Goal: Transaction & Acquisition: Purchase product/service

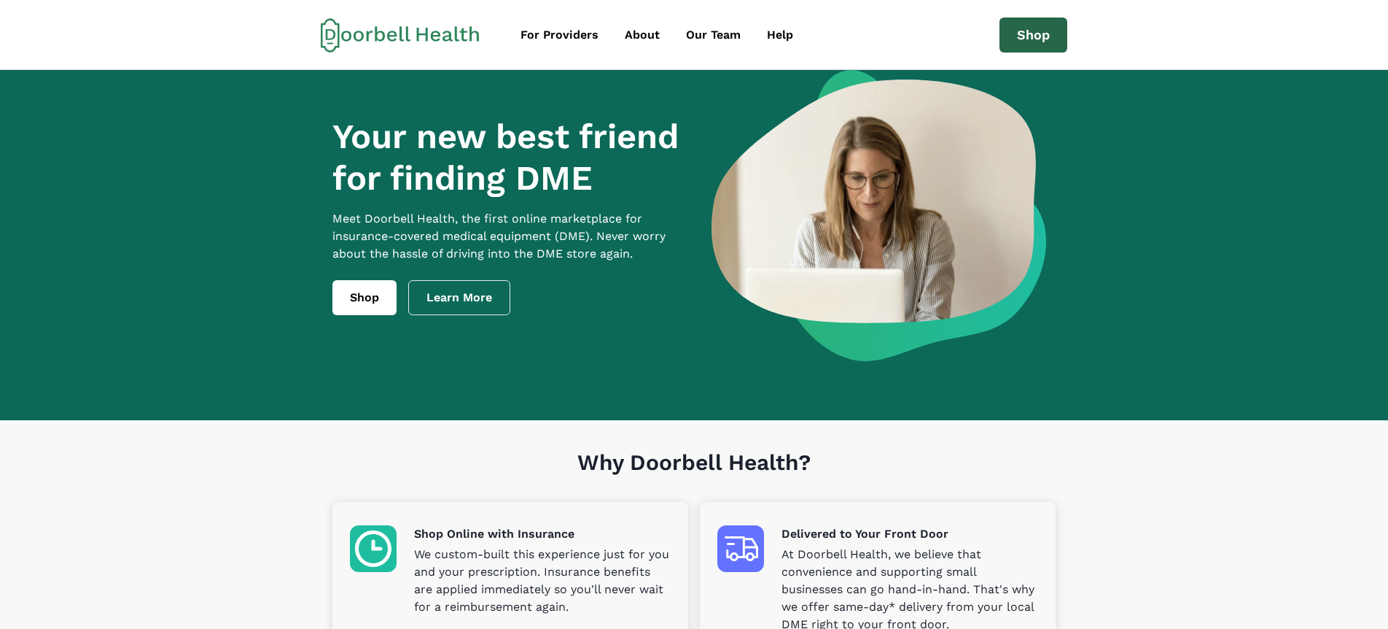
click at [1035, 39] on link "Shop" at bounding box center [1034, 35] width 68 height 35
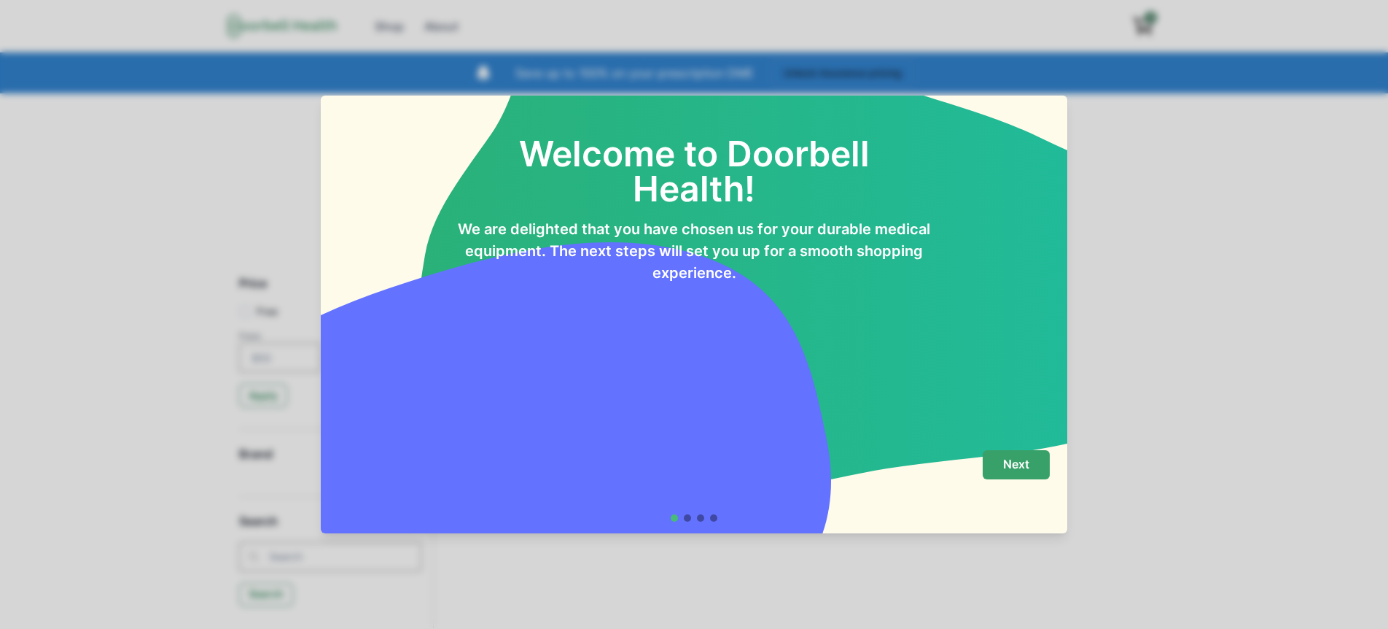
click at [1018, 463] on p "Next" at bounding box center [1016, 464] width 26 height 14
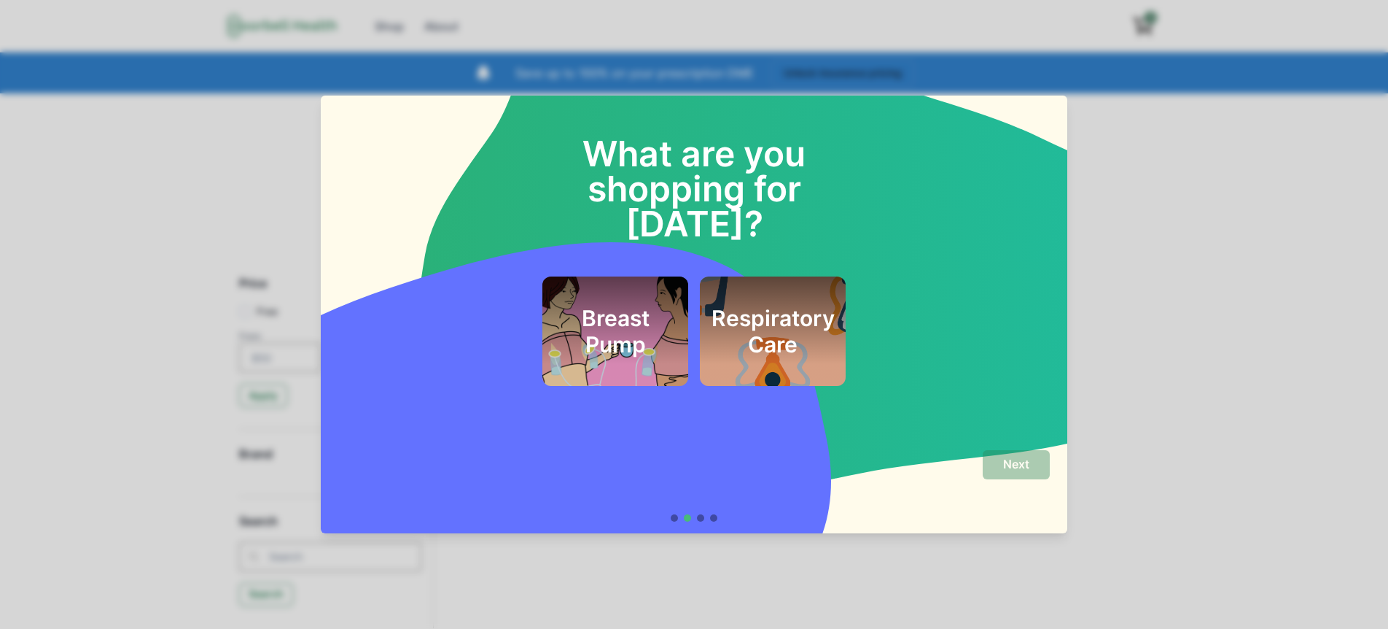
click at [831, 179] on h2 "What are you shopping for [DATE]?" at bounding box center [694, 171] width 356 height 140
click at [555, 141] on h2 "What are you shopping for [DATE]?" at bounding box center [694, 171] width 356 height 140
click at [553, 144] on h2 "What are you shopping for [DATE]?" at bounding box center [694, 171] width 356 height 140
click at [761, 305] on h2 "Respiratory Care" at bounding box center [773, 331] width 123 height 53
click at [1019, 467] on p "Next" at bounding box center [1016, 464] width 26 height 14
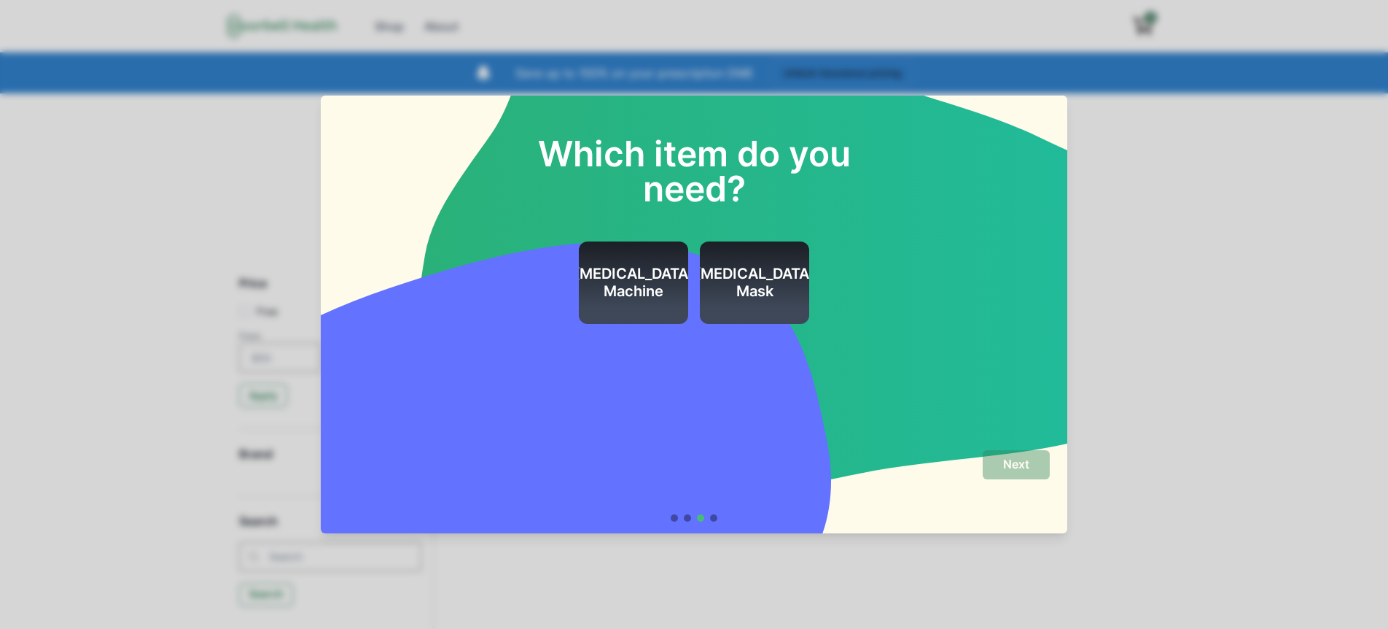
click at [656, 287] on h2 "[MEDICAL_DATA] Machine" at bounding box center [634, 282] width 120 height 35
click at [1019, 470] on p "Next" at bounding box center [1016, 464] width 26 height 14
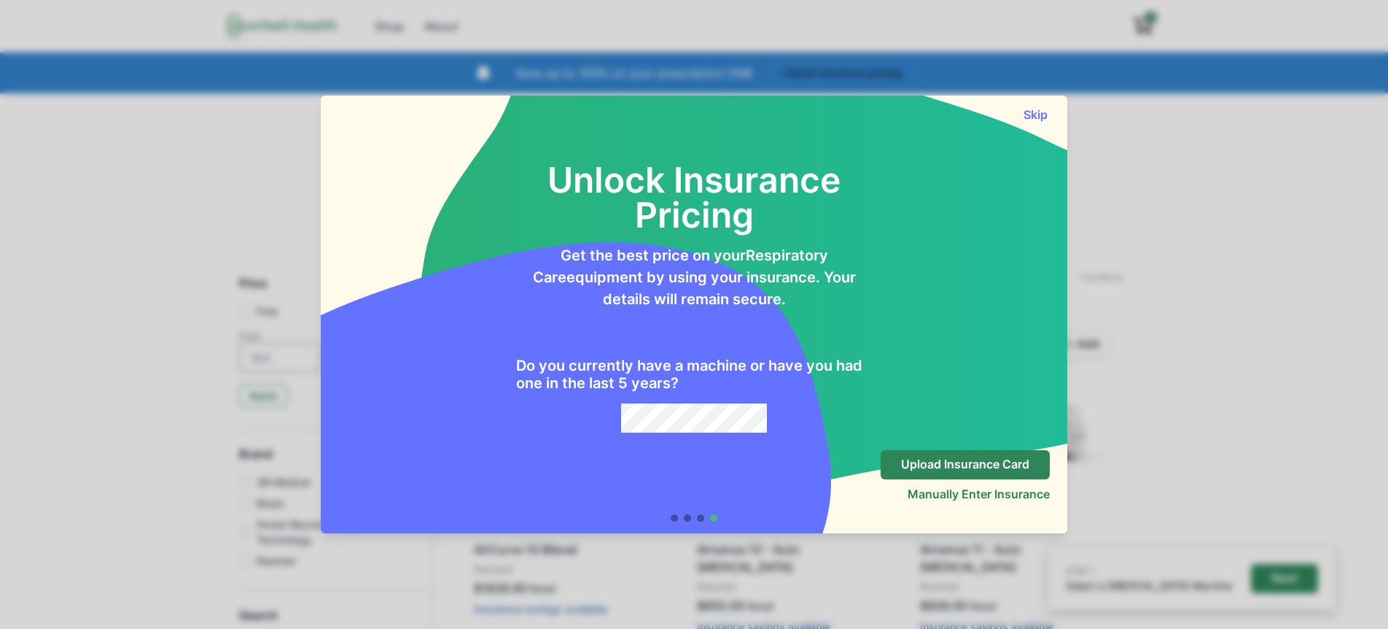
click at [879, 292] on div "Unlock Insurance Pricing Get the best price on your Respiratory Care equipment …" at bounding box center [694, 280] width 712 height 305
click at [1033, 117] on button "Skip" at bounding box center [1035, 114] width 29 height 15
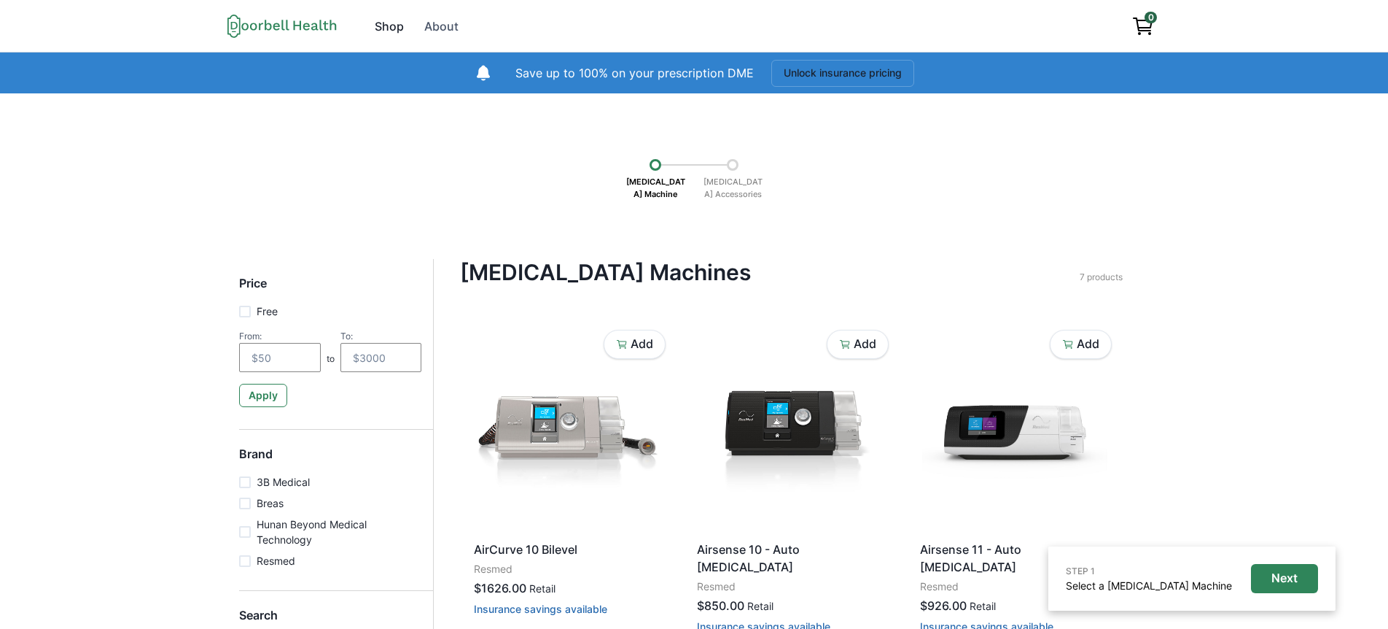
click at [385, 27] on div "Shop" at bounding box center [389, 27] width 29 height 18
click at [385, 24] on div "Shop" at bounding box center [389, 27] width 29 height 18
click at [380, 23] on div "Shop" at bounding box center [389, 27] width 29 height 18
click at [300, 25] on icon at bounding box center [297, 25] width 7 height 9
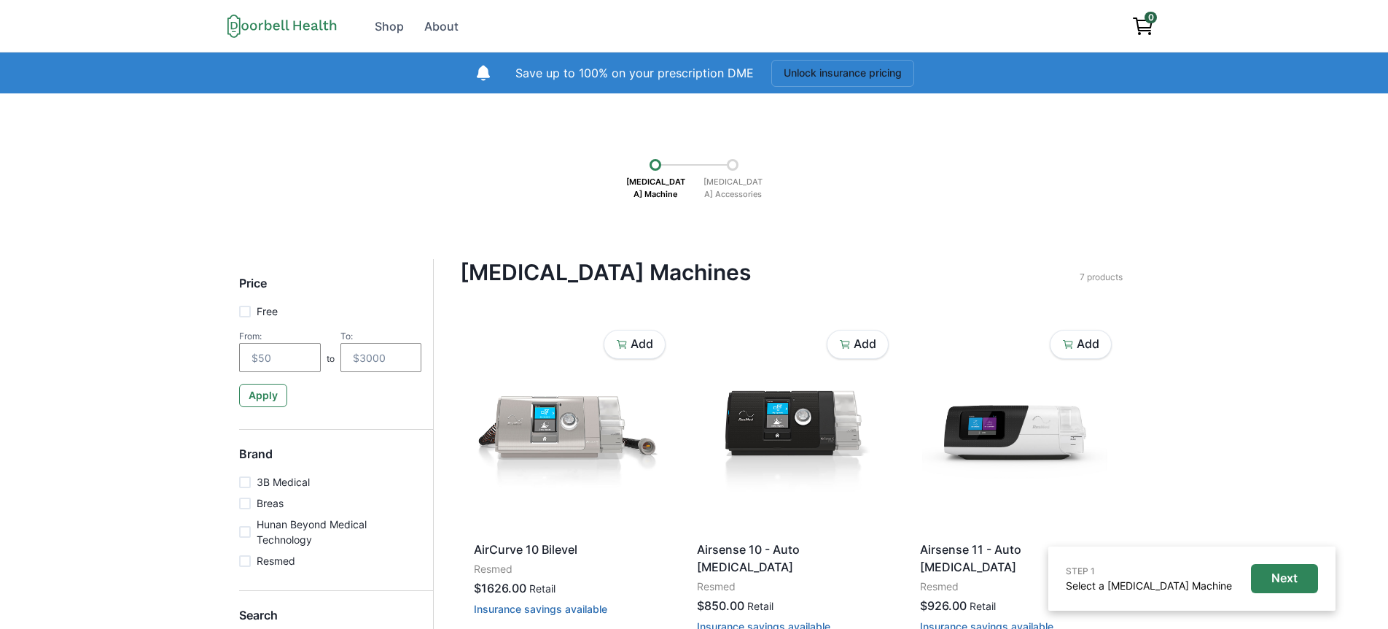
click at [303, 26] on icon at bounding box center [282, 26] width 109 height 24
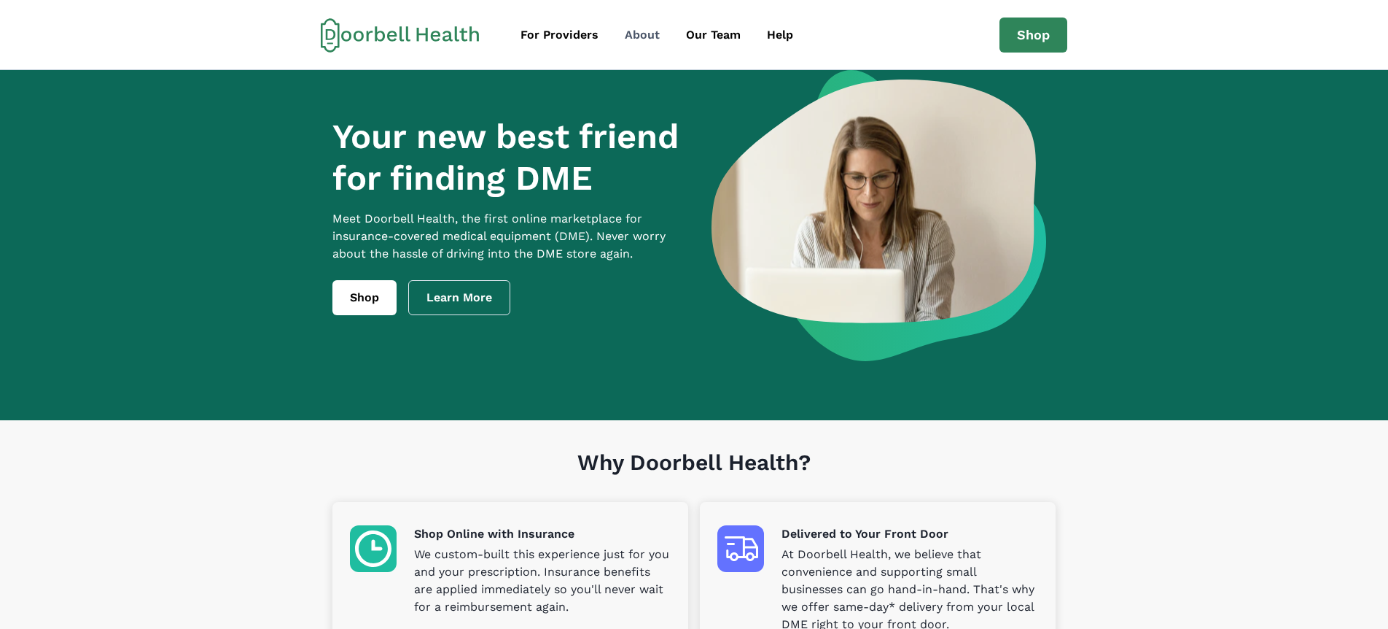
click at [631, 34] on div "About" at bounding box center [642, 35] width 35 height 18
click at [478, 312] on link "Learn More" at bounding box center [459, 297] width 102 height 35
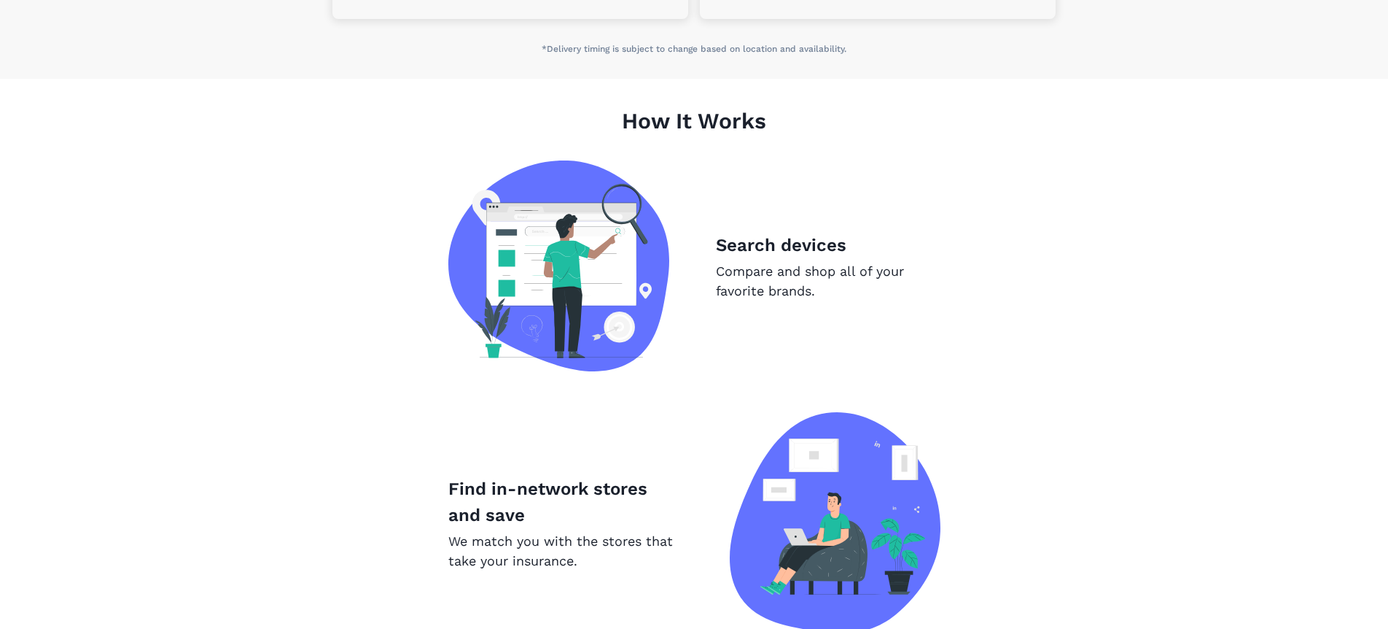
scroll to position [805, 0]
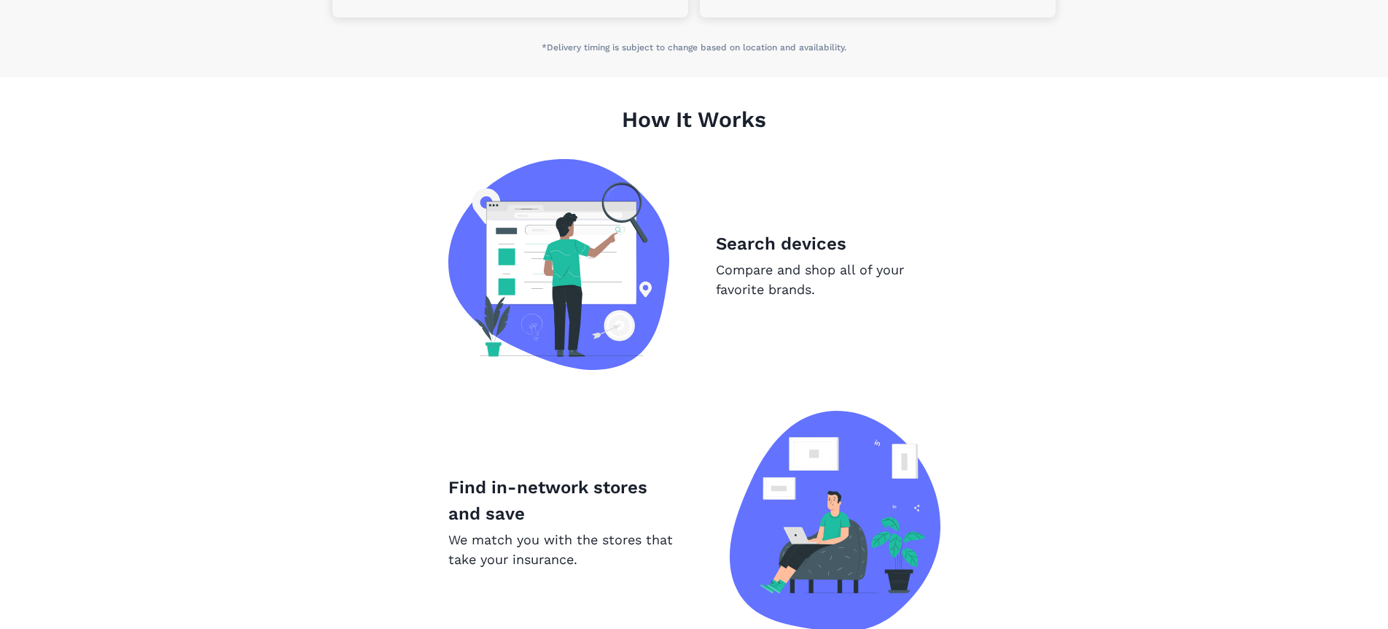
click at [732, 245] on p "Search devices" at bounding box center [828, 243] width 225 height 26
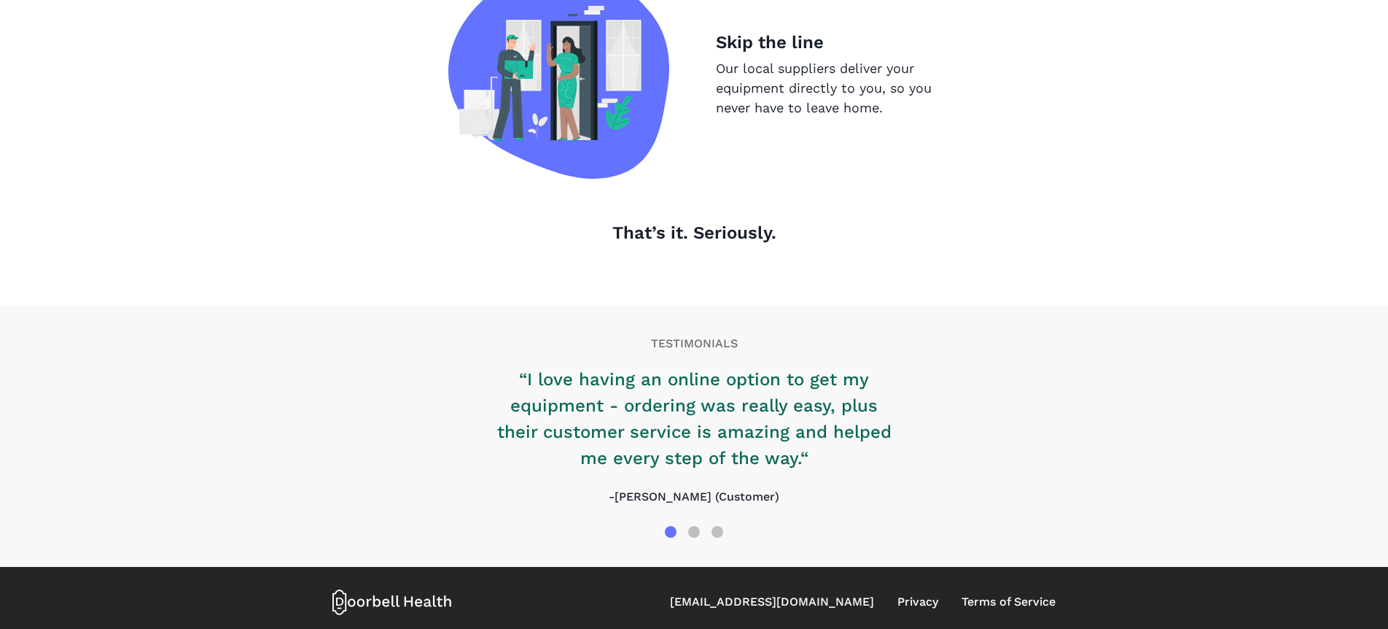
scroll to position [1517, 0]
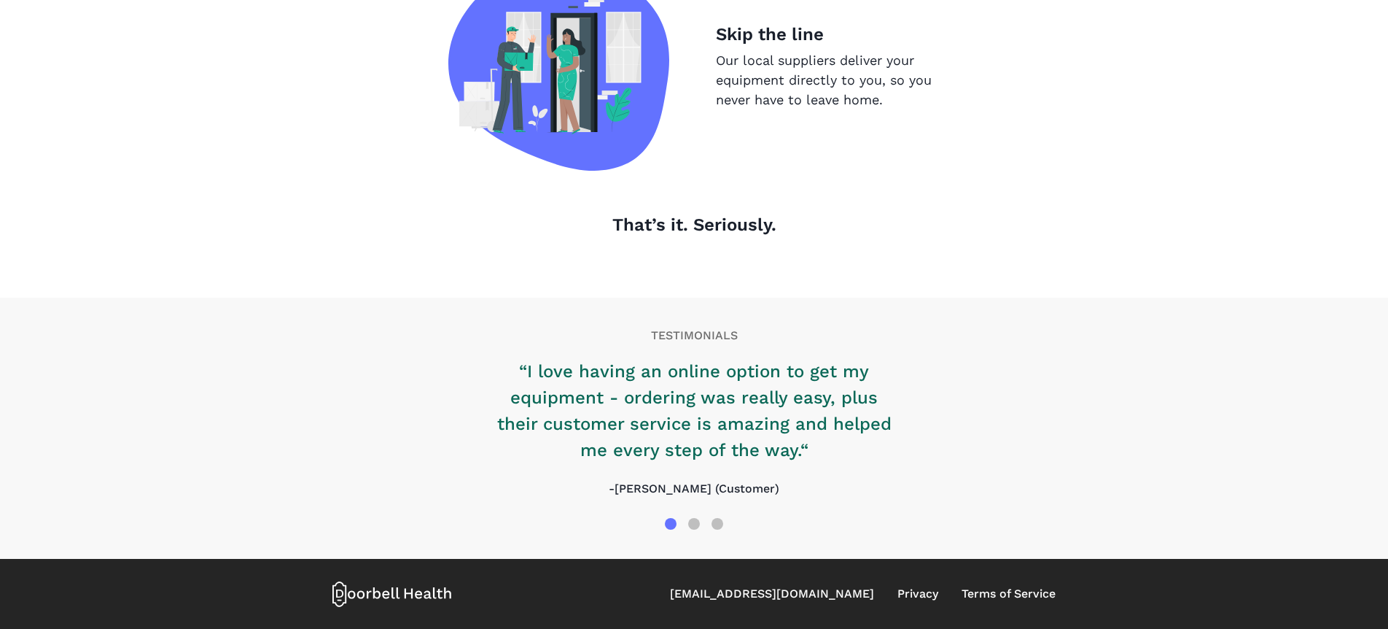
click at [779, 300] on div "TESTIMONIALS “I love having an online option to get my equipment - ordering was…" at bounding box center [694, 428] width 747 height 261
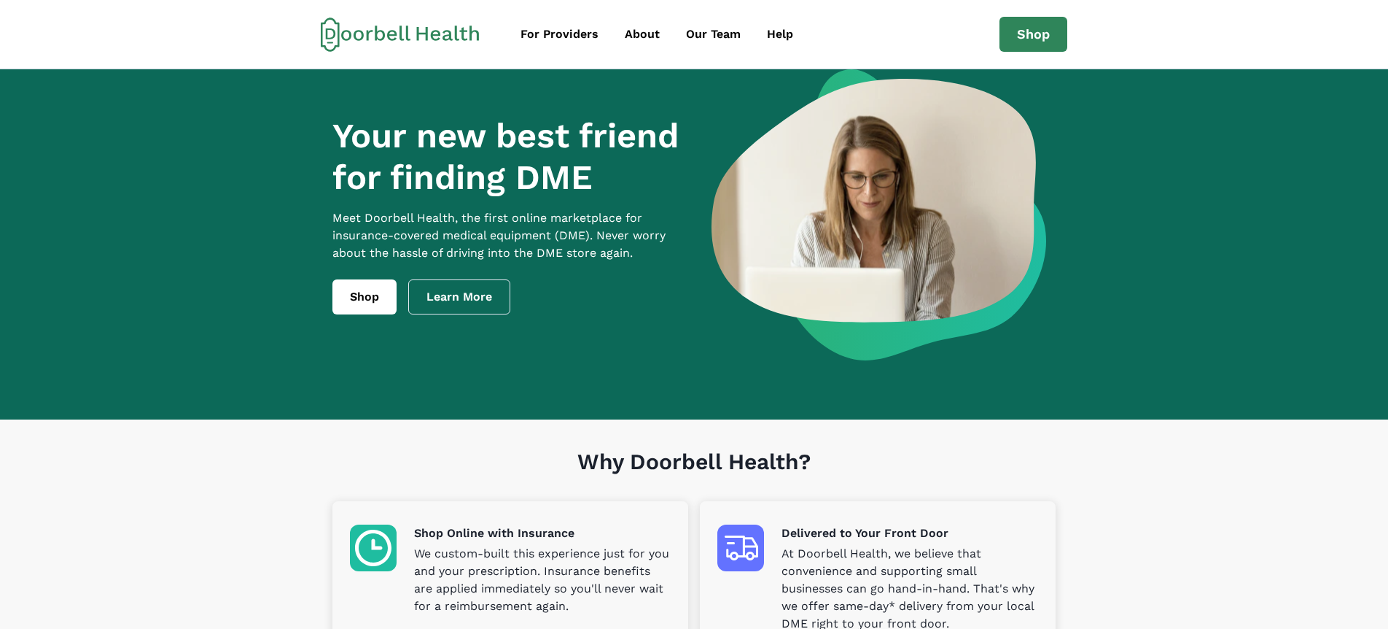
scroll to position [0, 0]
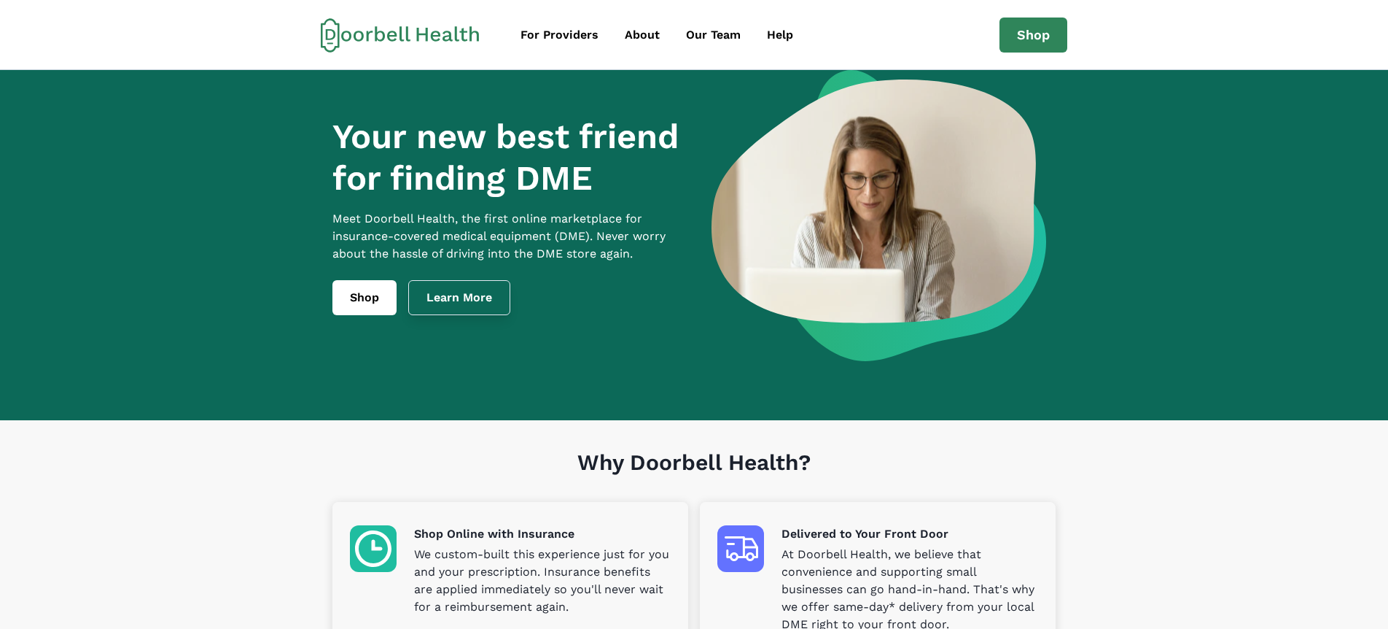
click at [471, 313] on link "Learn More" at bounding box center [459, 297] width 102 height 35
click at [706, 35] on div "Our Team" at bounding box center [713, 35] width 55 height 18
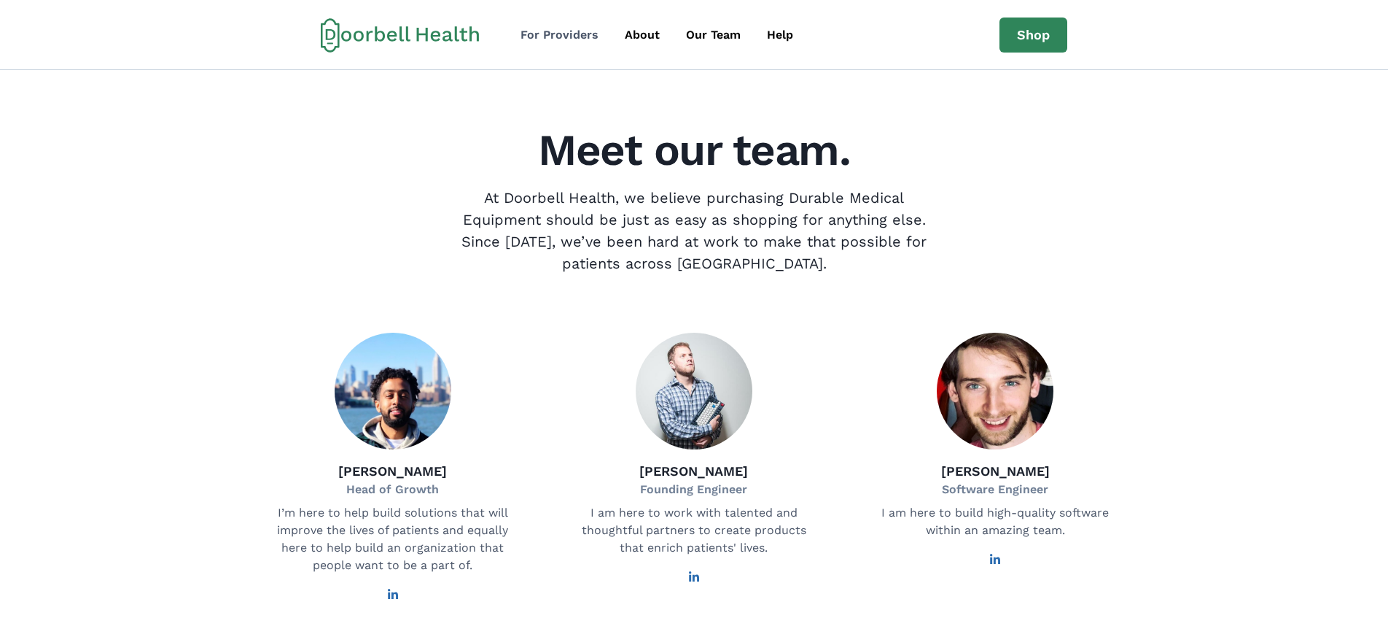
click at [561, 34] on div "For Providers" at bounding box center [560, 35] width 78 height 18
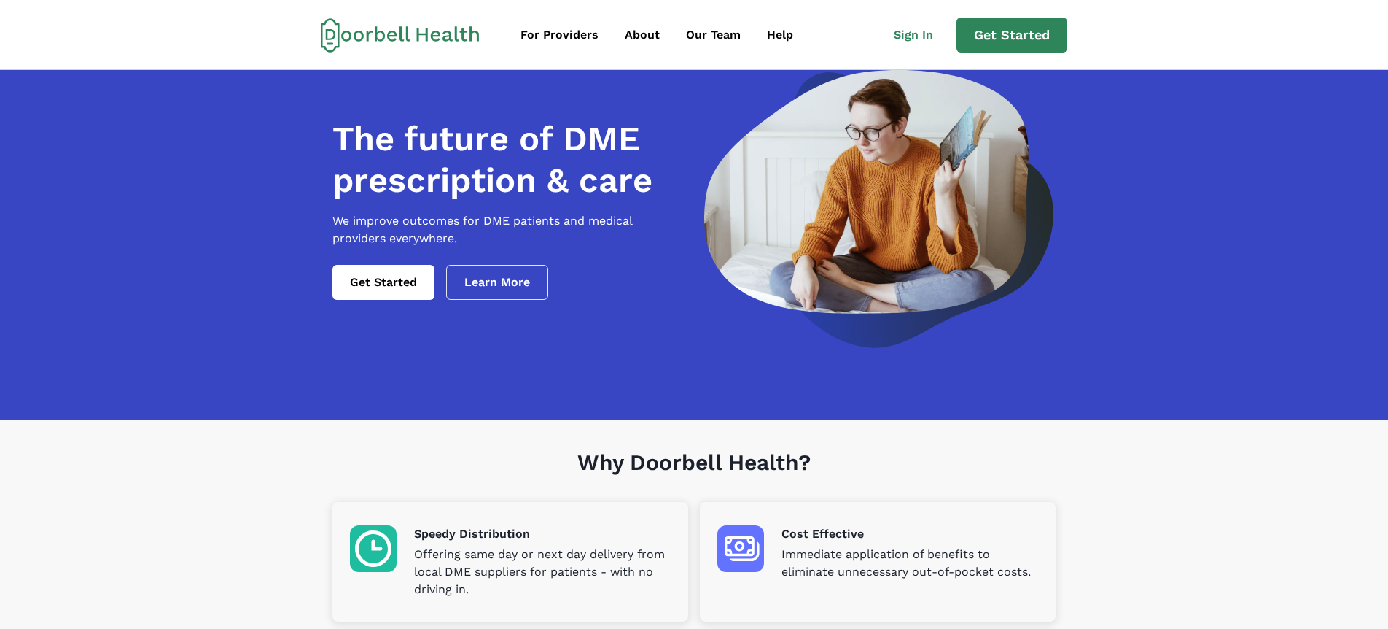
click at [427, 34] on icon at bounding box center [422, 33] width 11 height 13
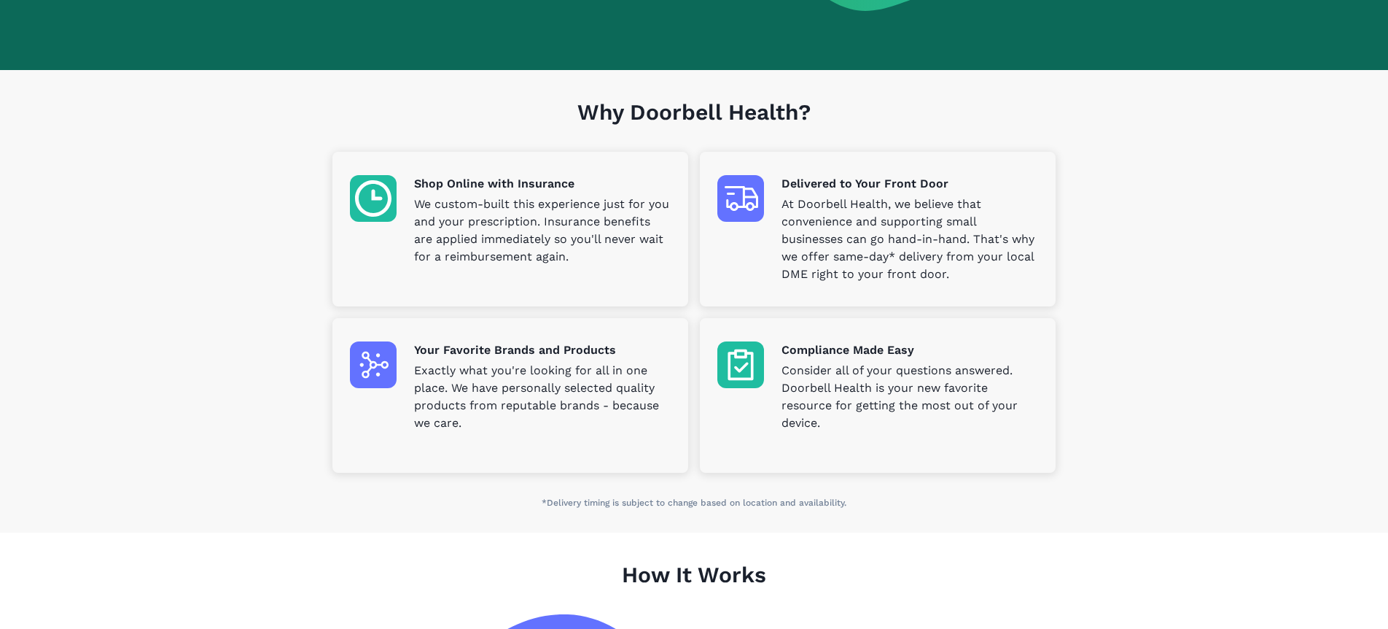
click at [830, 472] on div "Compliance Made Easy Consider all of your questions answered. Doorbell Health i…" at bounding box center [878, 395] width 356 height 155
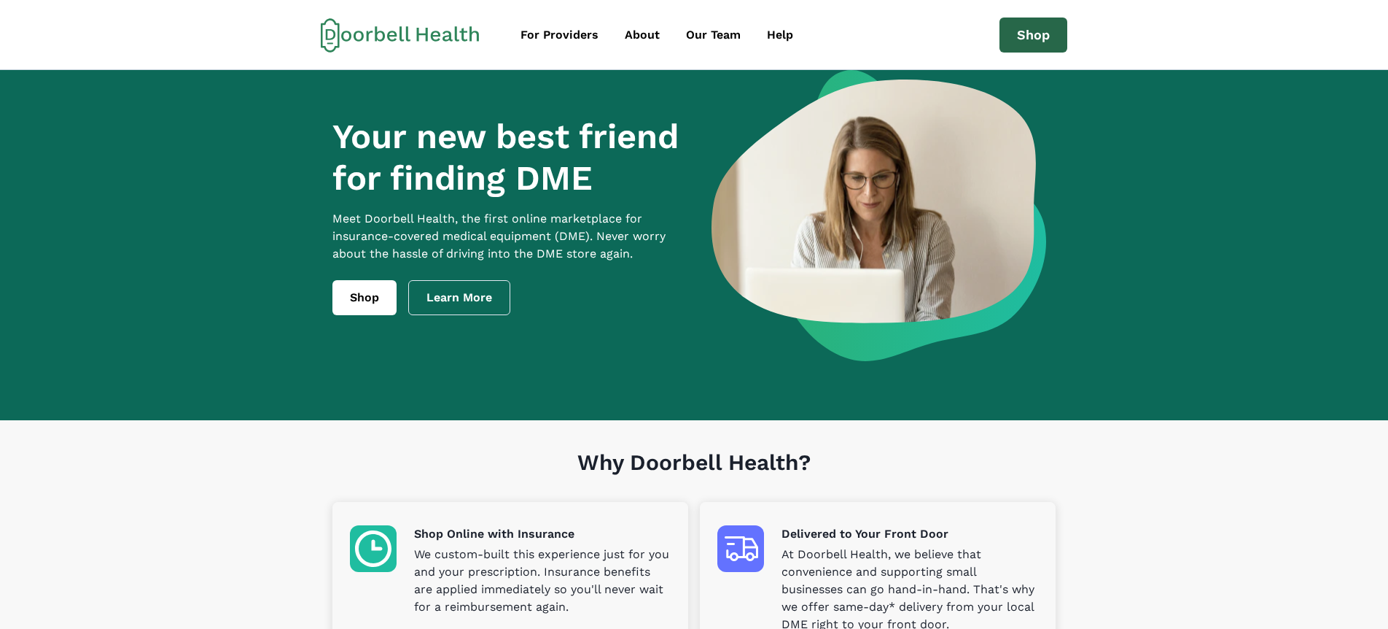
click at [1033, 35] on link "Shop" at bounding box center [1034, 35] width 68 height 35
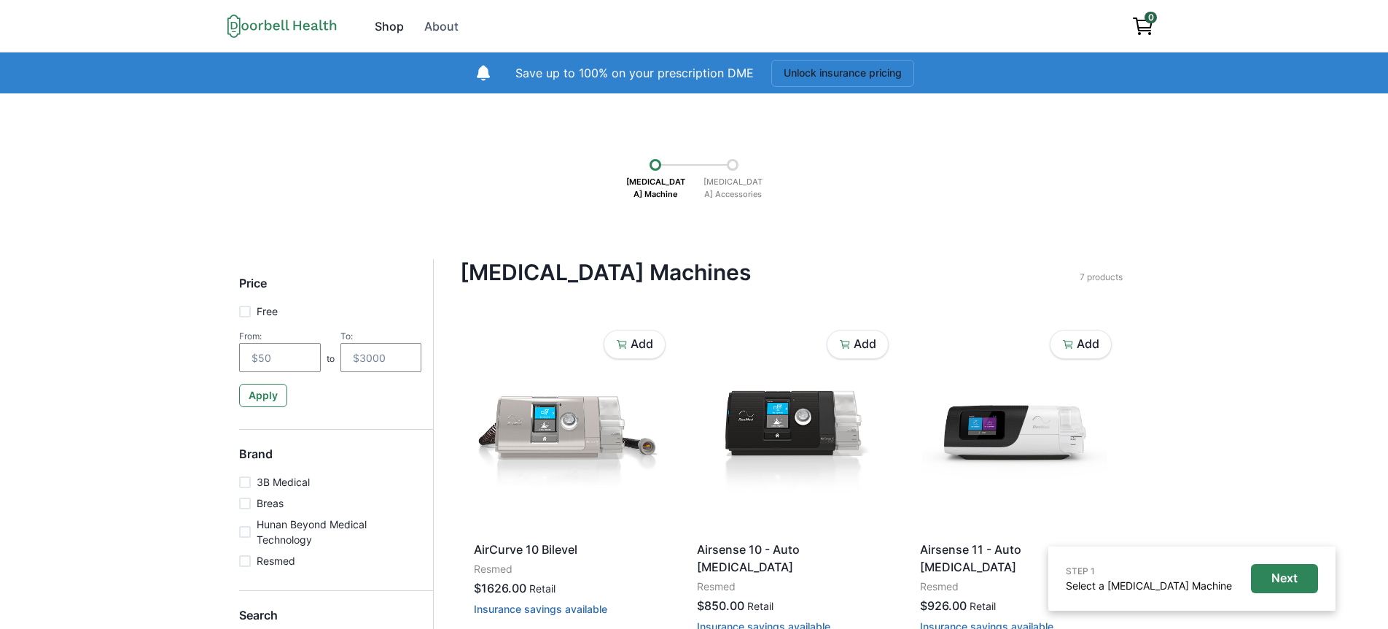
click at [391, 27] on div "Shop" at bounding box center [389, 27] width 29 height 18
click at [392, 28] on div "Shop" at bounding box center [389, 27] width 29 height 18
click at [1145, 23] on icon "View cart" at bounding box center [1143, 26] width 23 height 23
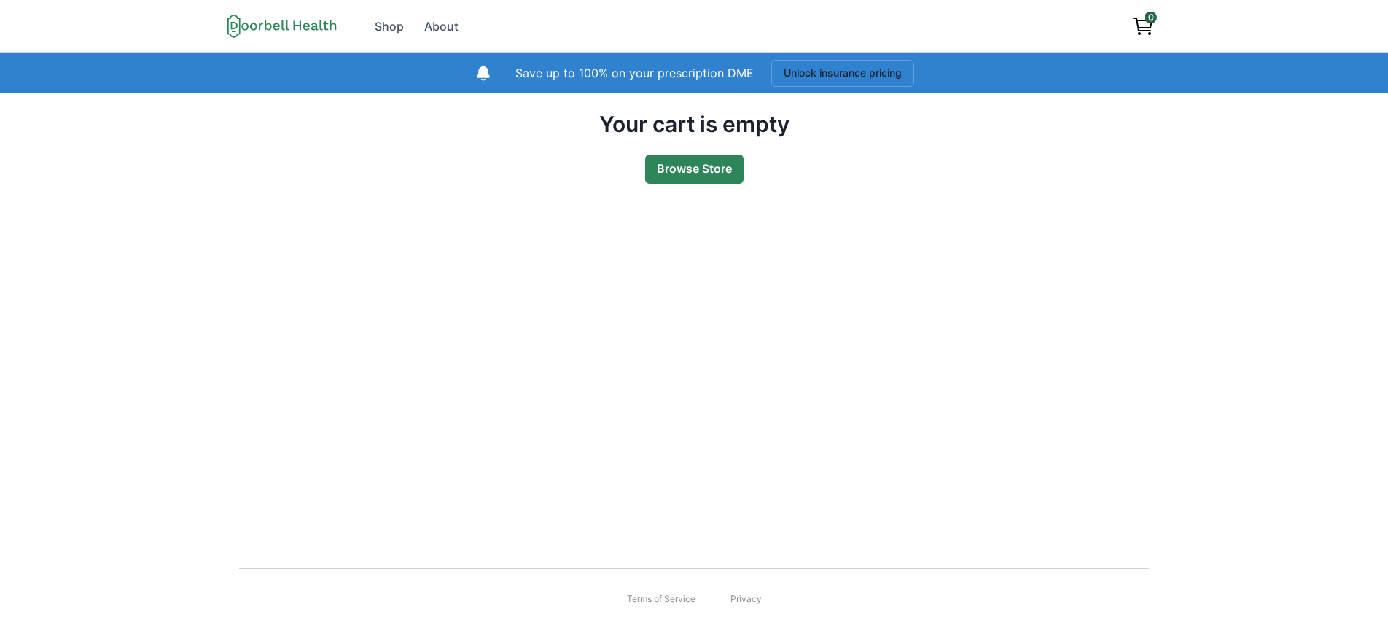
click at [695, 168] on link "Browse Store" at bounding box center [694, 169] width 98 height 29
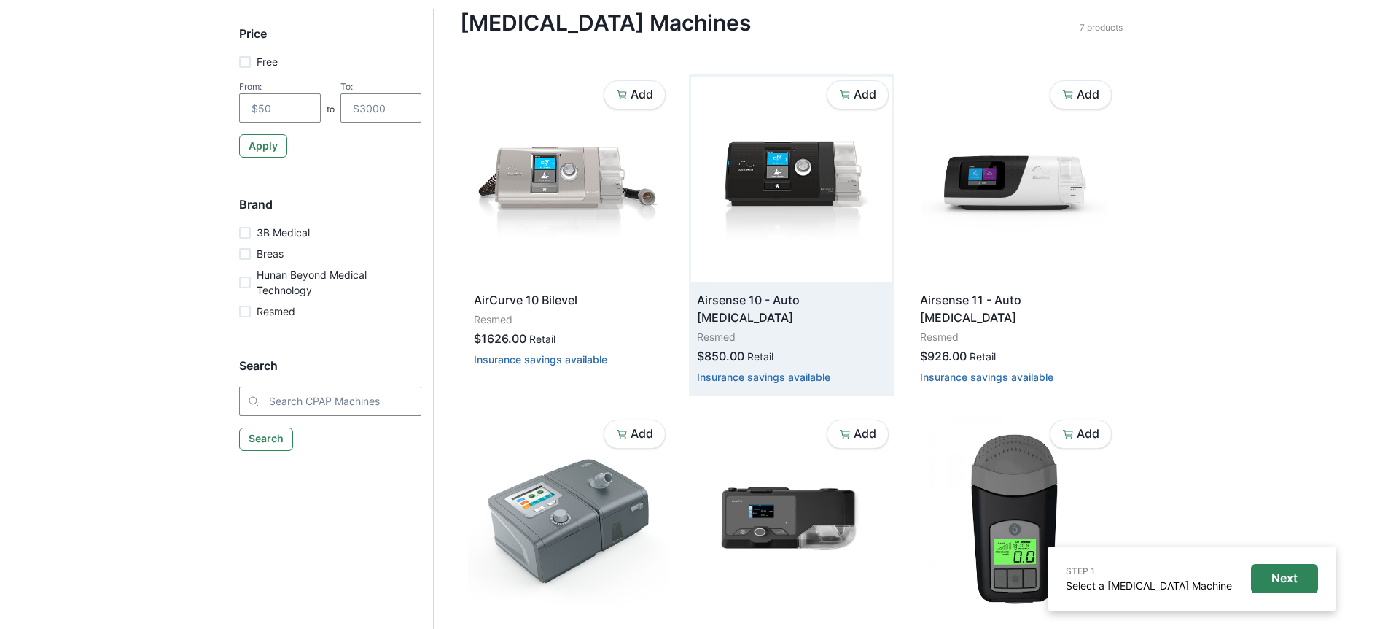
scroll to position [280, 0]
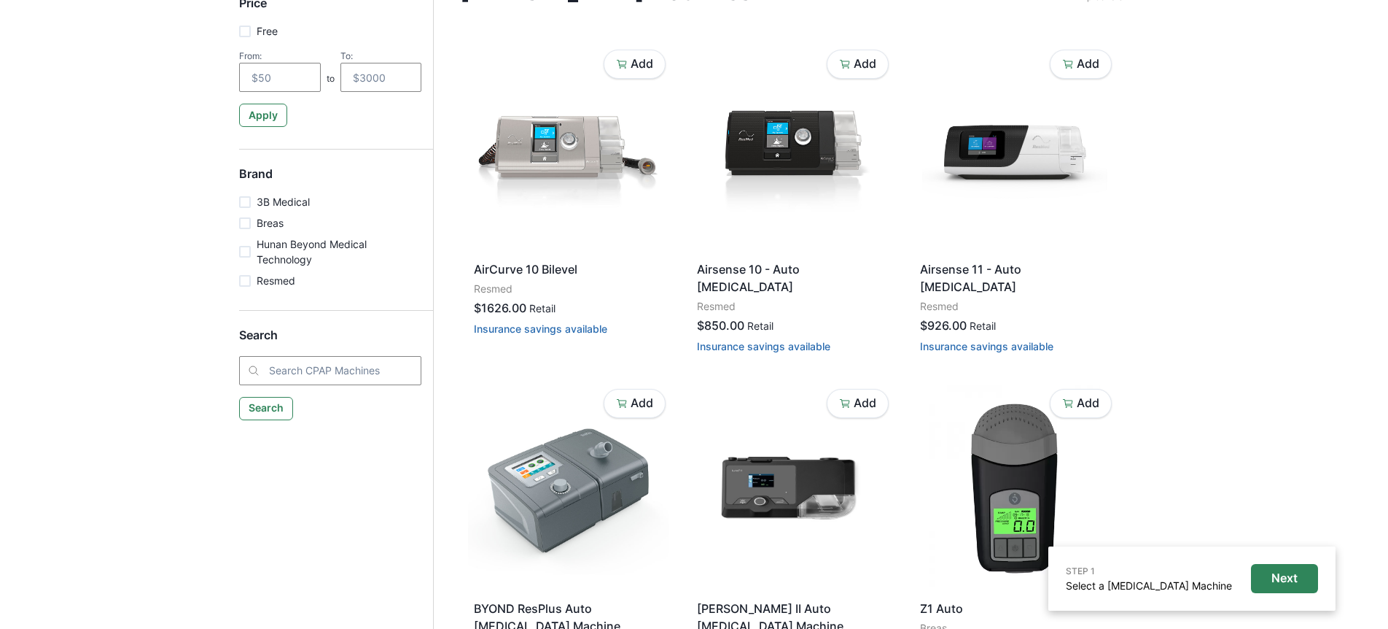
click at [272, 251] on p "Hunan Beyond Medical Technology" at bounding box center [339, 251] width 165 height 31
click at [239, 252] on input "Hunan Beyond Medical Technology" at bounding box center [238, 252] width 1 height 1
checkbox input "true"
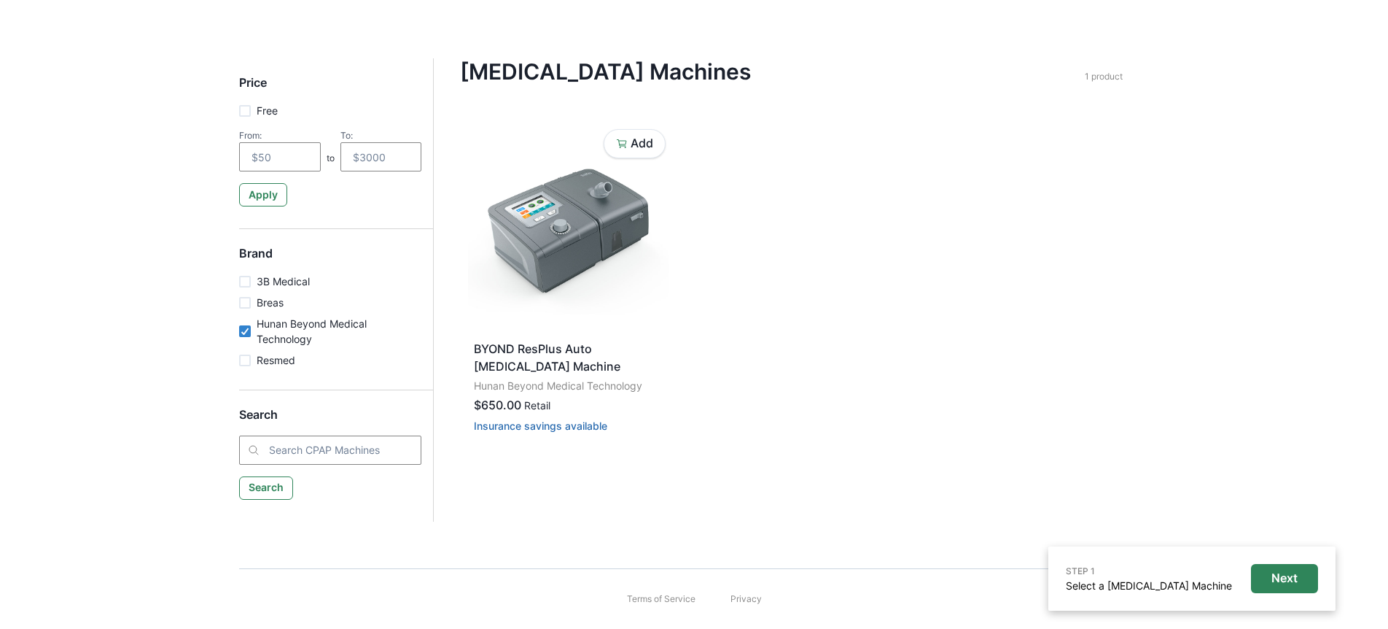
scroll to position [201, 0]
click at [268, 360] on p "Resmed" at bounding box center [276, 359] width 39 height 15
click at [239, 360] on input "Resmed" at bounding box center [238, 360] width 1 height 1
checkbox input "true"
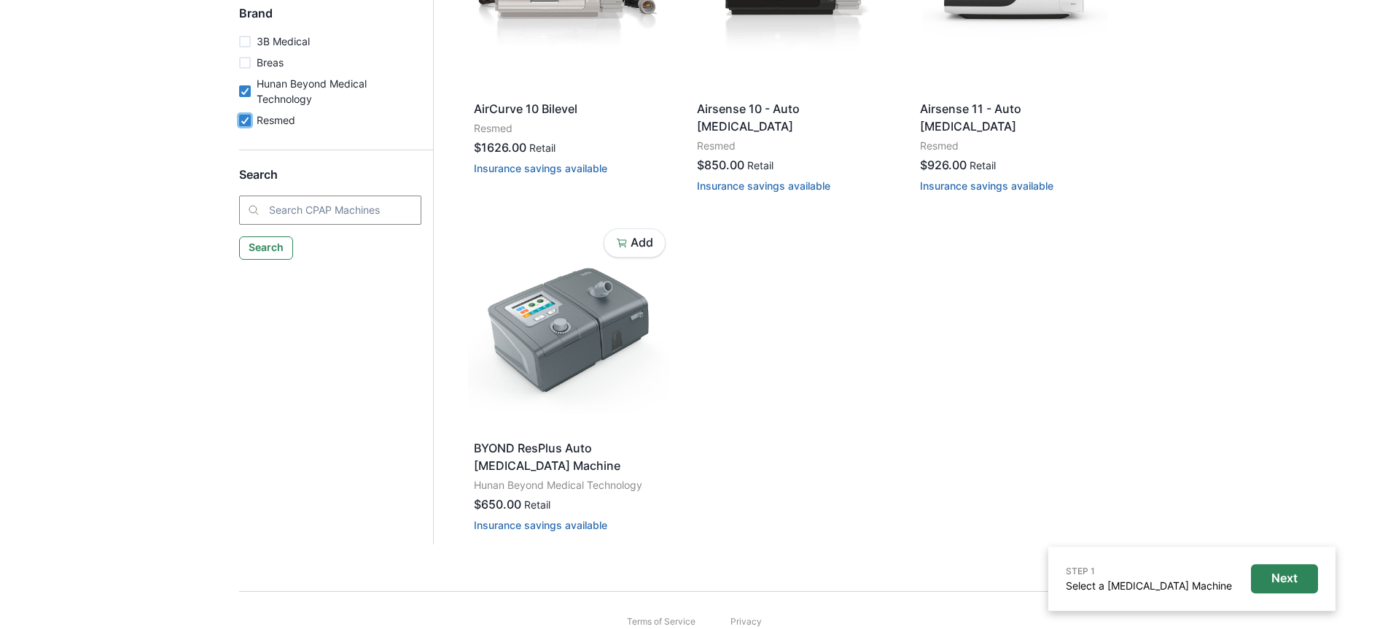
scroll to position [446, 0]
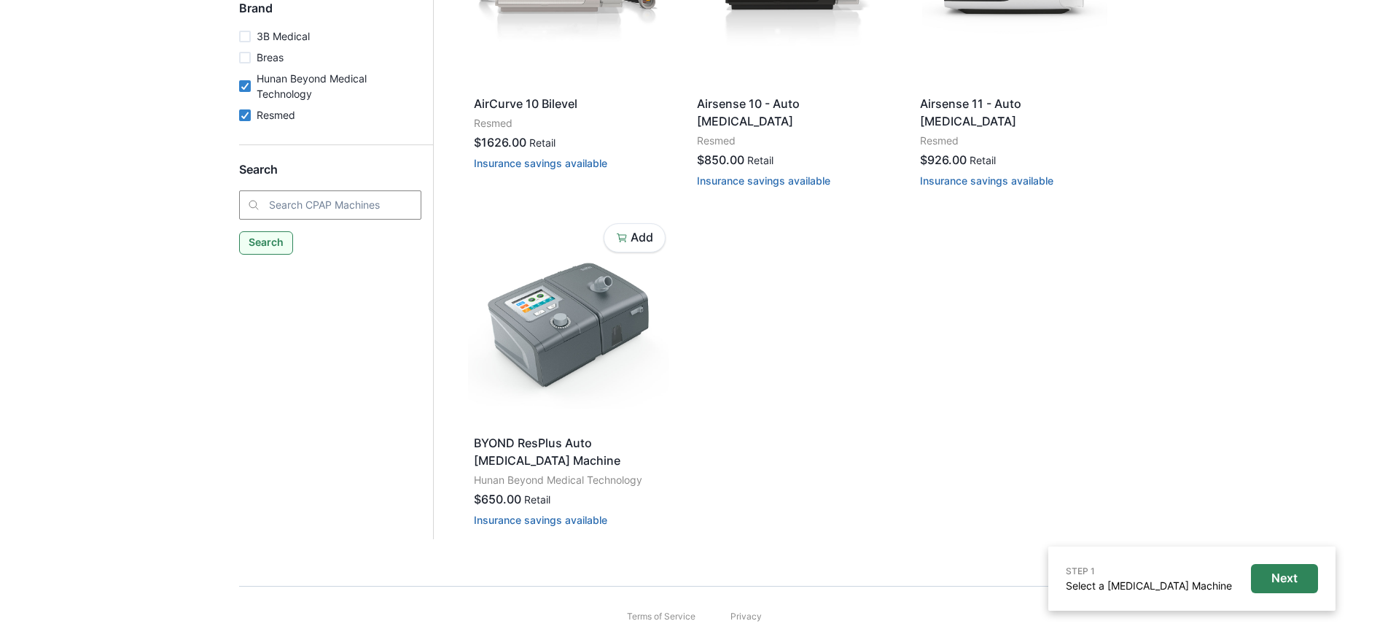
click at [266, 244] on button "Search" at bounding box center [266, 242] width 54 height 23
click at [267, 241] on button "Search" at bounding box center [266, 242] width 54 height 23
